Goal: Book appointment/travel/reservation

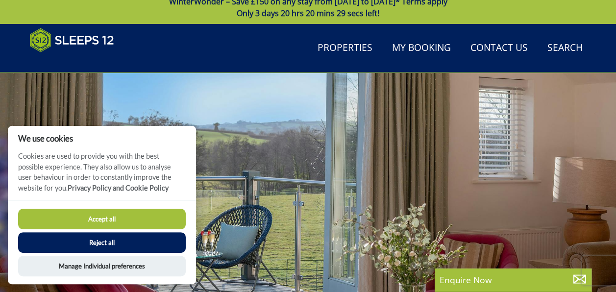
scroll to position [9, 0]
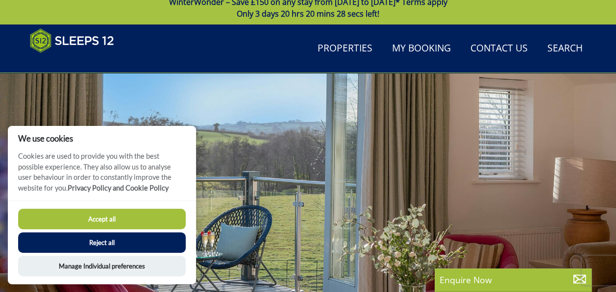
click at [136, 222] on button "Accept all" at bounding box center [102, 219] width 168 height 21
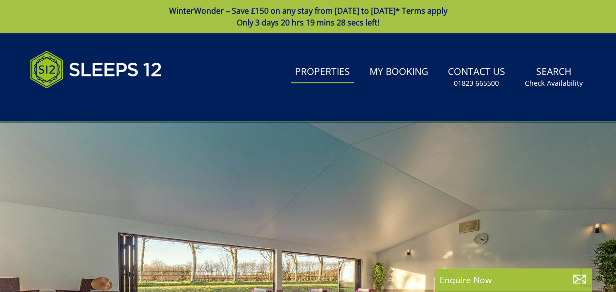
click at [327, 73] on link "Properties" at bounding box center [322, 72] width 63 height 22
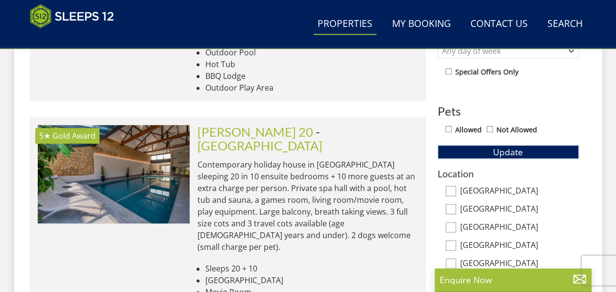
scroll to position [588, 0]
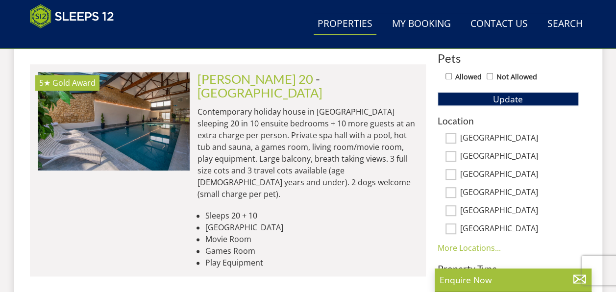
click at [454, 191] on input "[GEOGRAPHIC_DATA]" at bounding box center [450, 192] width 11 height 11
checkbox input "true"
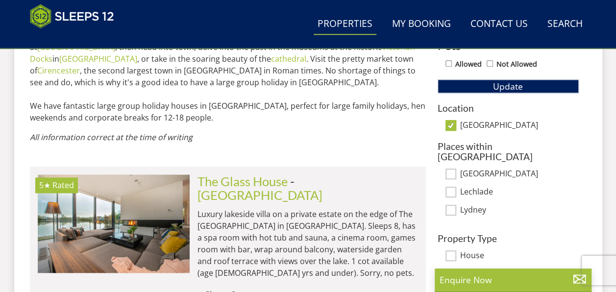
scroll to position [686, 0]
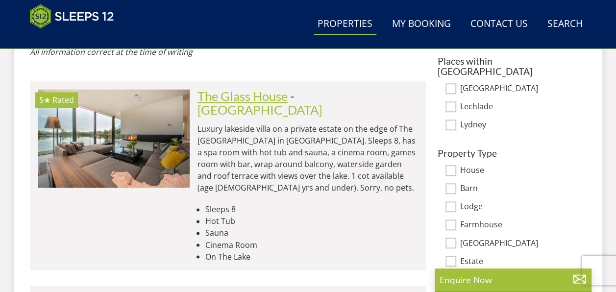
click at [285, 89] on link "The Glass House" at bounding box center [242, 96] width 90 height 15
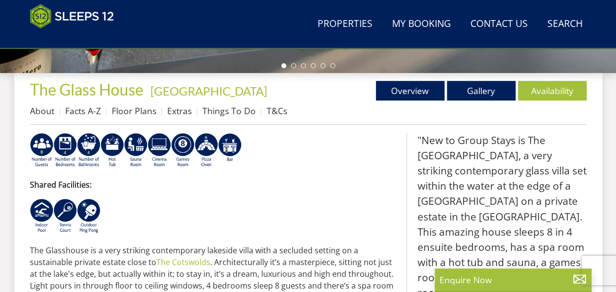
scroll to position [343, 0]
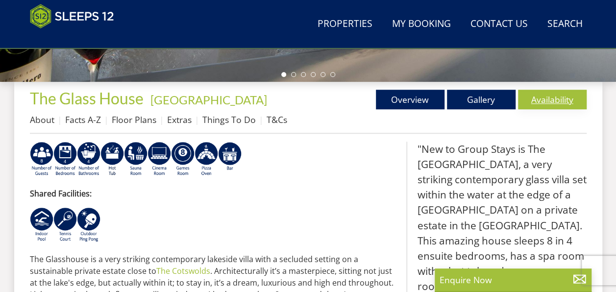
click at [543, 99] on link "Availability" at bounding box center [552, 100] width 69 height 20
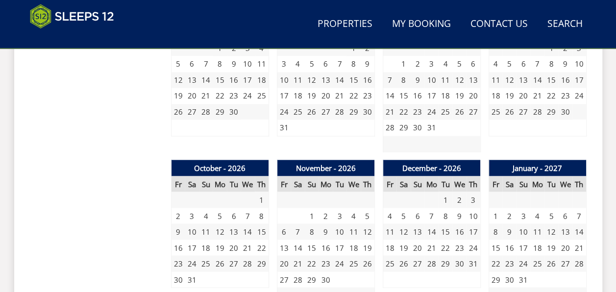
scroll to position [882, 0]
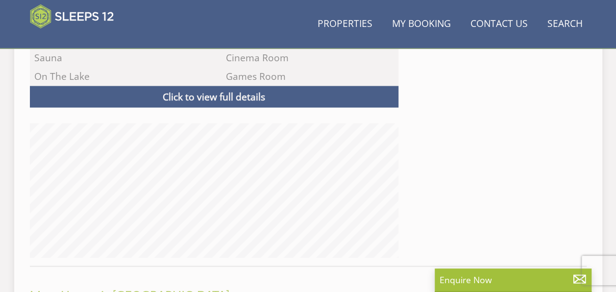
scroll to position [343, 0]
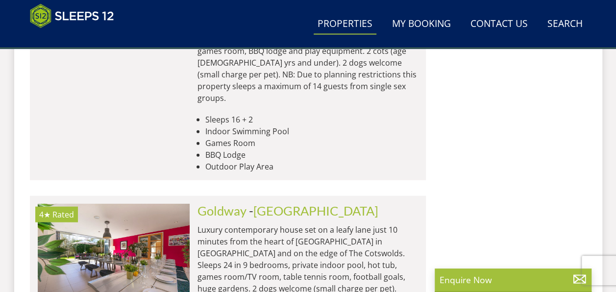
scroll to position [1078, 0]
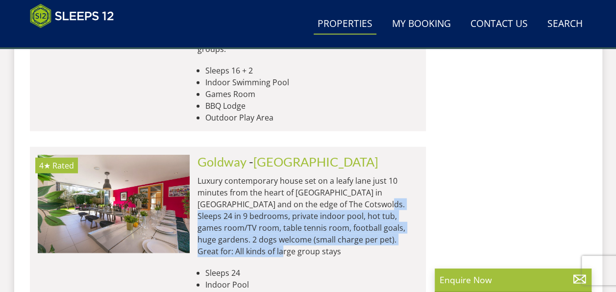
drag, startPoint x: 346, startPoint y: 138, endPoint x: 407, endPoint y: 172, distance: 69.8
click at [407, 175] on p "Luxury contemporary house set on a leafy lane just 10 minutes from the heart of…" at bounding box center [307, 216] width 221 height 82
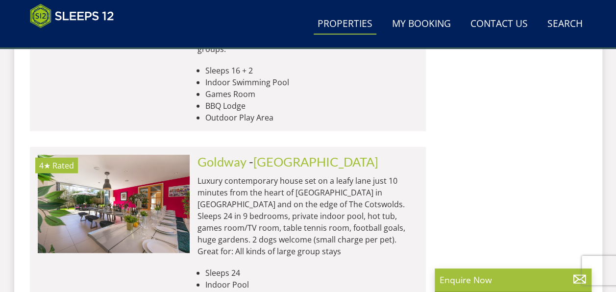
click at [272, 267] on li "Sleeps 24" at bounding box center [311, 273] width 213 height 12
click at [229, 155] on div "[GEOGRAPHIC_DATA] - [GEOGRAPHIC_DATA] Luxury contemporary house set on a leafy …" at bounding box center [304, 240] width 228 height 171
click at [231, 154] on link "Goldway" at bounding box center [221, 161] width 49 height 15
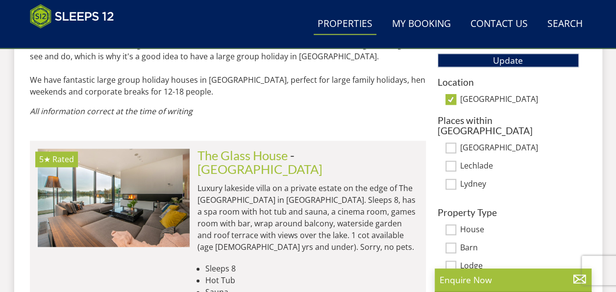
scroll to position [624, 0]
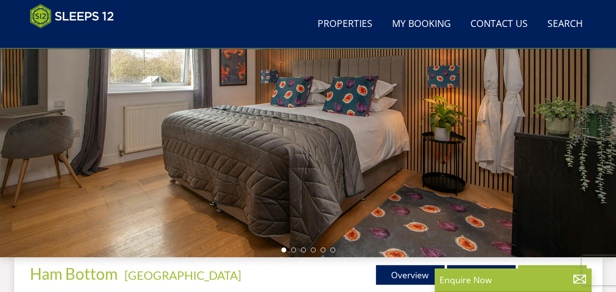
click at [559, 135] on div at bounding box center [308, 85] width 616 height 343
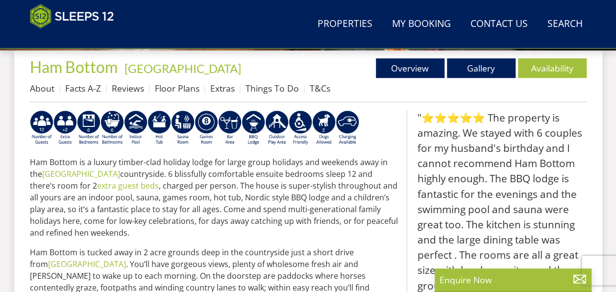
scroll to position [361, 0]
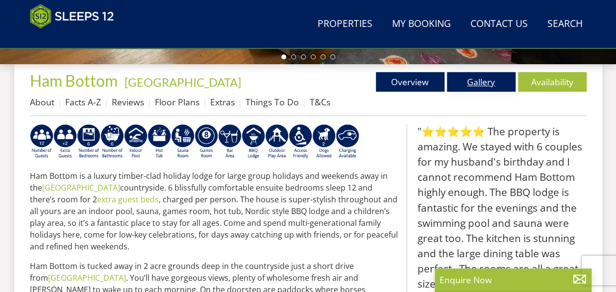
click at [497, 84] on link "Gallery" at bounding box center [481, 82] width 69 height 20
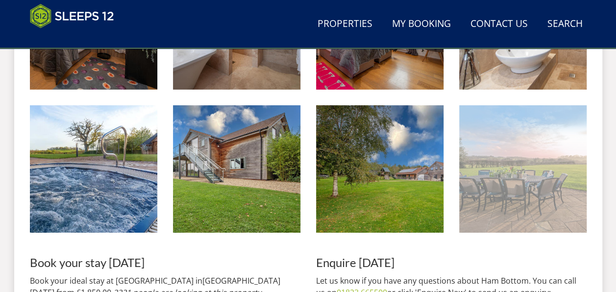
scroll to position [1617, 0]
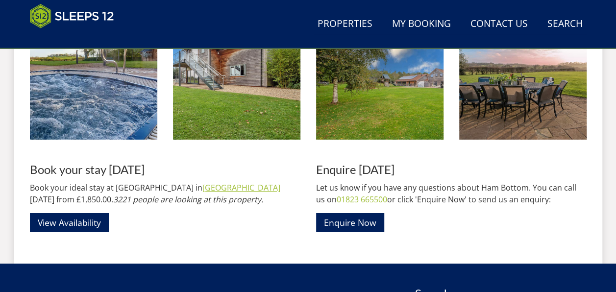
click at [202, 187] on link "[GEOGRAPHIC_DATA]" at bounding box center [241, 187] width 78 height 11
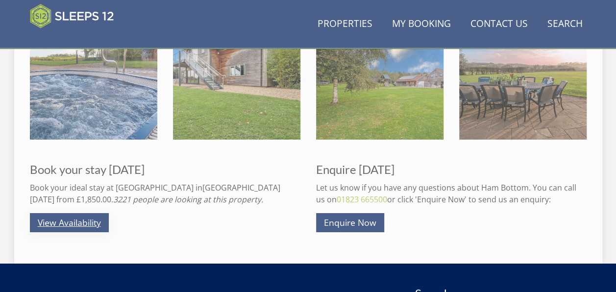
click at [88, 228] on link "View Availability" at bounding box center [69, 222] width 79 height 19
click at [74, 228] on link "View Availability" at bounding box center [69, 222] width 79 height 19
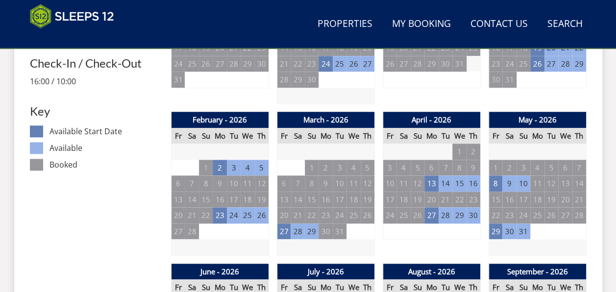
scroll to position [539, 0]
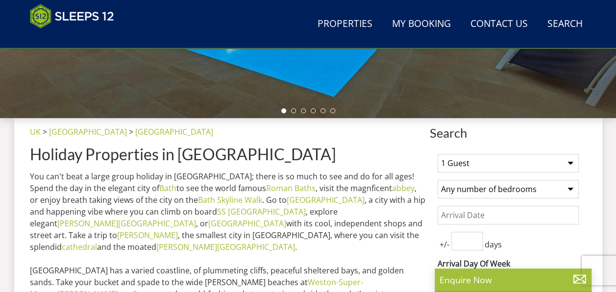
scroll to position [294, 0]
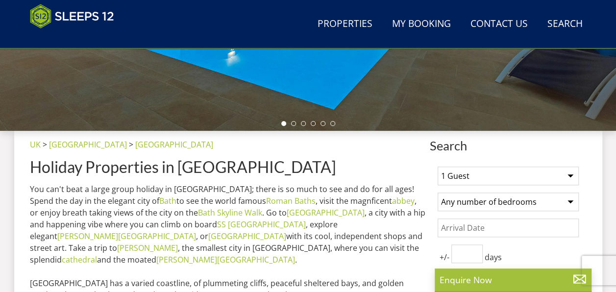
click at [482, 173] on select "1 Guest 2 Guests 3 Guests 4 Guests 5 Guests 6 Guests 7 Guests 8 Guests 9 Guests…" at bounding box center [508, 176] width 141 height 19
click at [492, 173] on select "1 Guest 2 Guests 3 Guests 4 Guests 5 Guests 6 Guests 7 Guests 8 Guests 9 Guests…" at bounding box center [508, 176] width 141 height 19
select select "10"
click at [438, 167] on select "1 Guest 2 Guests 3 Guests 4 Guests 5 Guests 6 Guests 7 Guests 8 Guests 9 Guests…" at bounding box center [508, 176] width 141 height 19
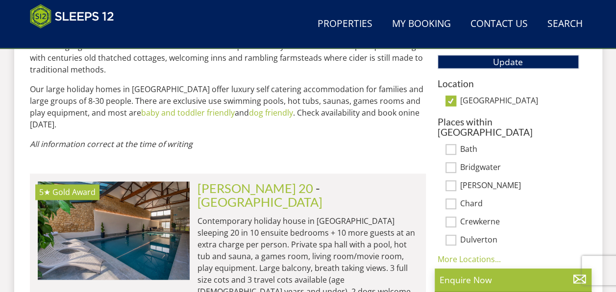
scroll to position [637, 0]
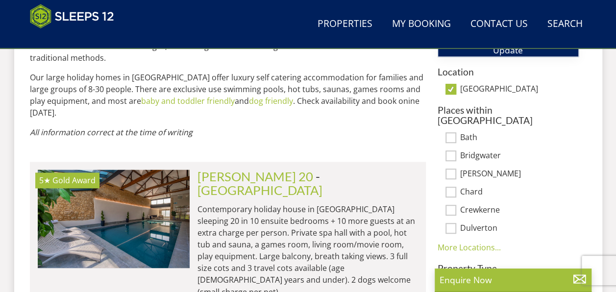
click at [520, 52] on span "Update" at bounding box center [508, 50] width 30 height 12
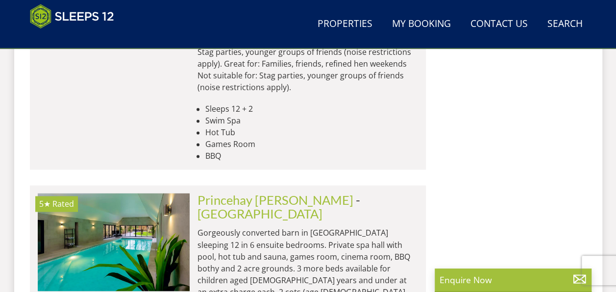
scroll to position [2548, 0]
